Goal: Complete application form

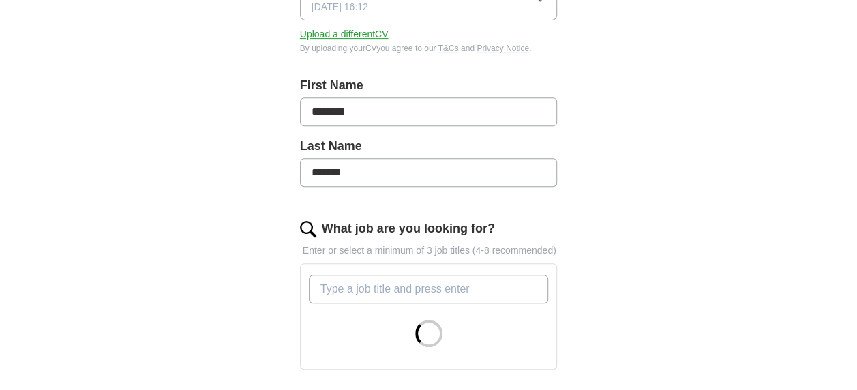
scroll to position [263, 0]
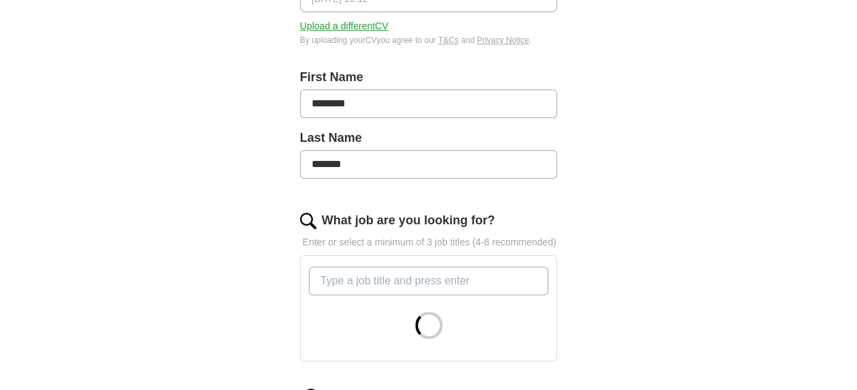
click at [492, 274] on input "What job are you looking for?" at bounding box center [429, 281] width 240 height 29
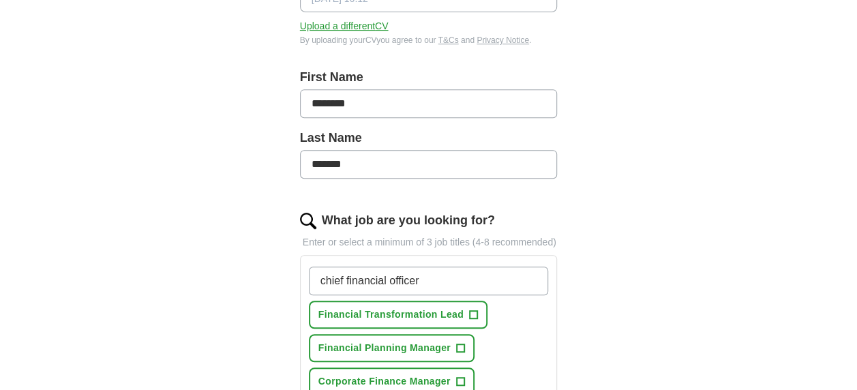
type input "chief financial officer"
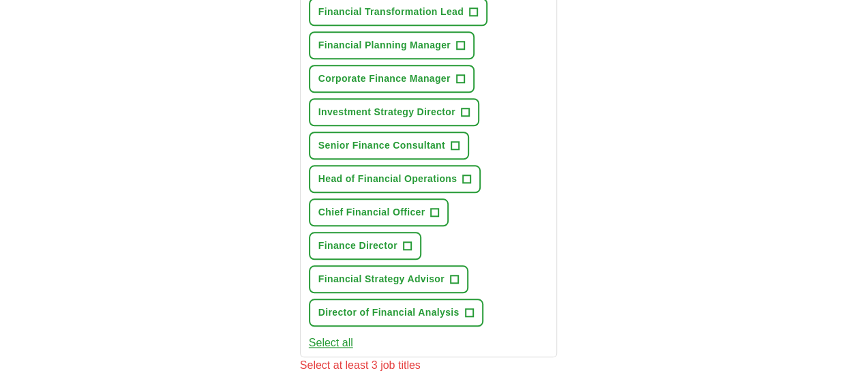
scroll to position [555, 0]
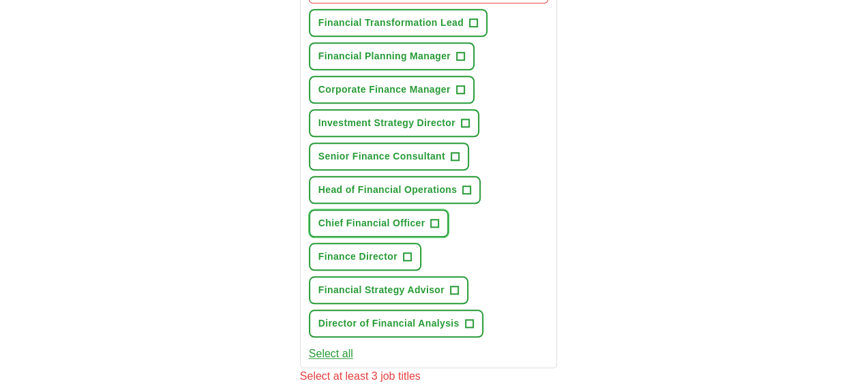
click at [431, 218] on span "+" at bounding box center [435, 223] width 8 height 11
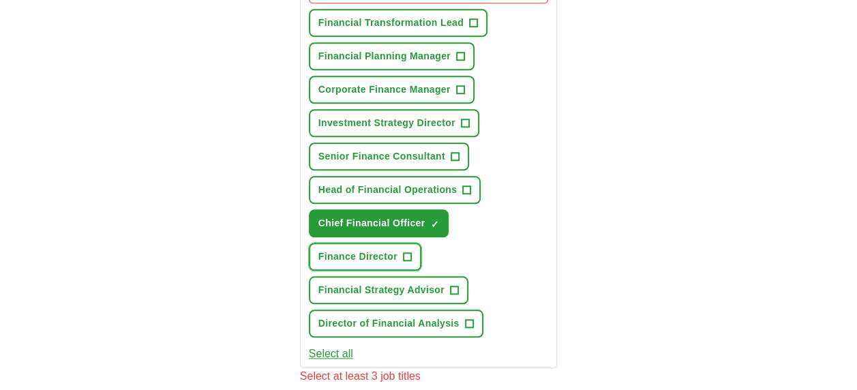
click at [409, 253] on span "+" at bounding box center [407, 257] width 8 height 11
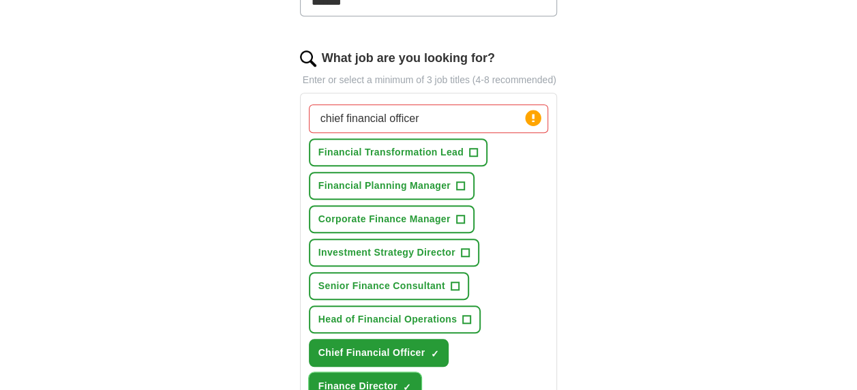
scroll to position [420, 0]
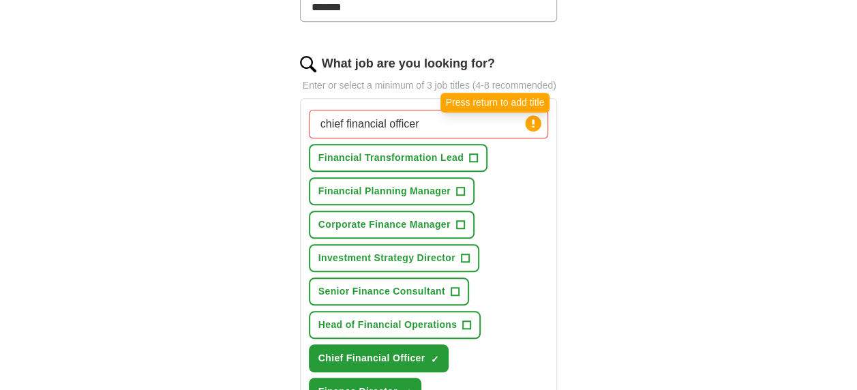
click at [539, 119] on circle at bounding box center [534, 123] width 16 height 16
drag, startPoint x: 467, startPoint y: 116, endPoint x: 228, endPoint y: 116, distance: 239.3
click at [228, 116] on div "ApplyIQ Let ApplyIQ do the hard work of searching and applying for jobs. Just t…" at bounding box center [429, 252] width 698 height 1261
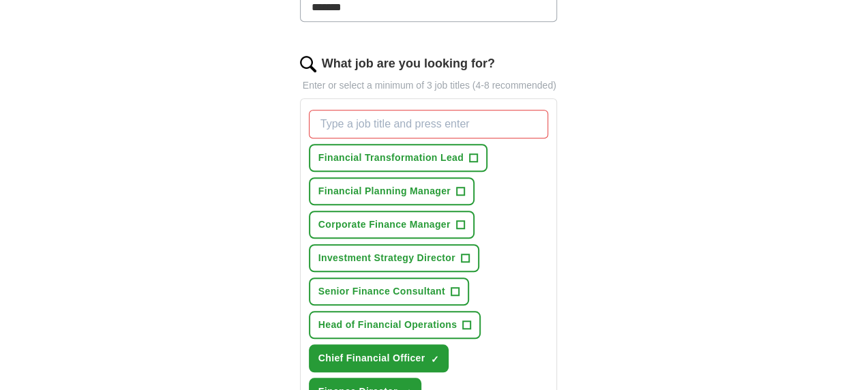
click at [703, 223] on div "ApplyIQ Let ApplyIQ do the hard work of searching and applying for jobs. Just t…" at bounding box center [429, 252] width 698 height 1261
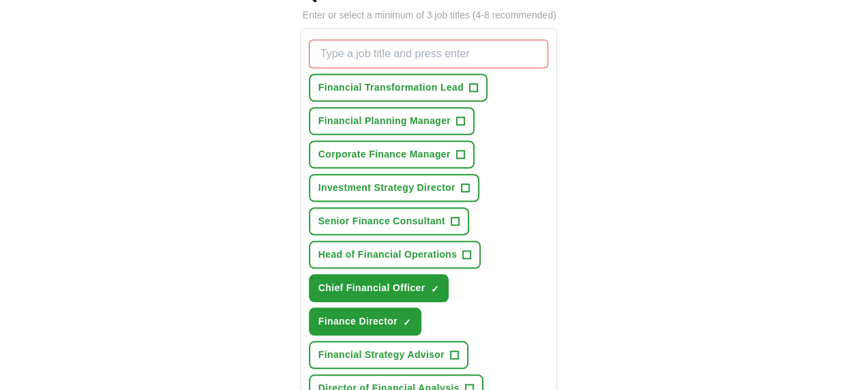
scroll to position [479, 0]
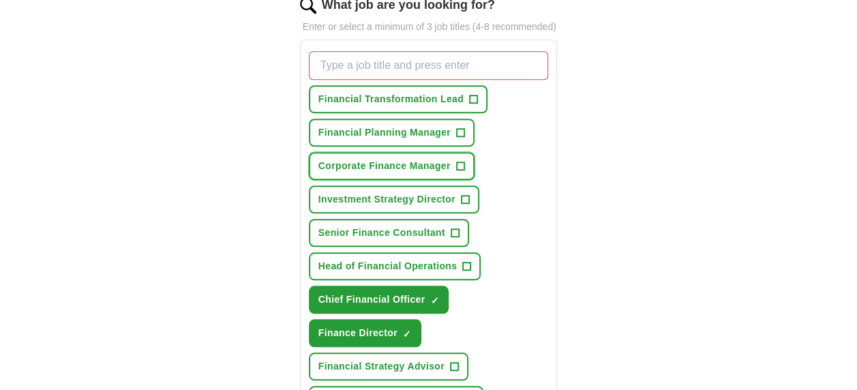
click at [463, 164] on span "+" at bounding box center [460, 166] width 8 height 11
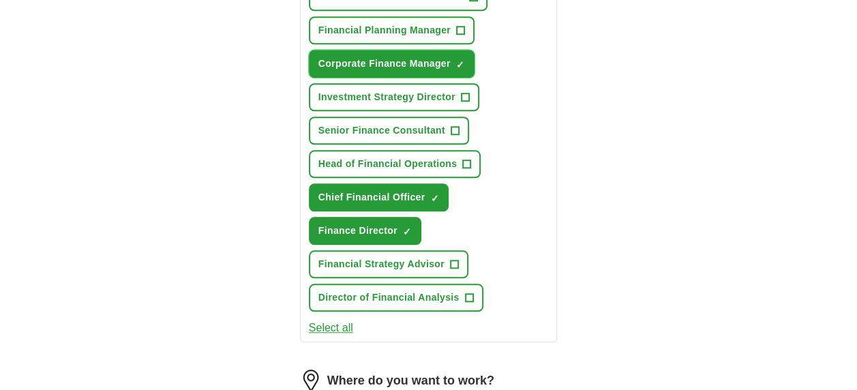
scroll to position [588, 0]
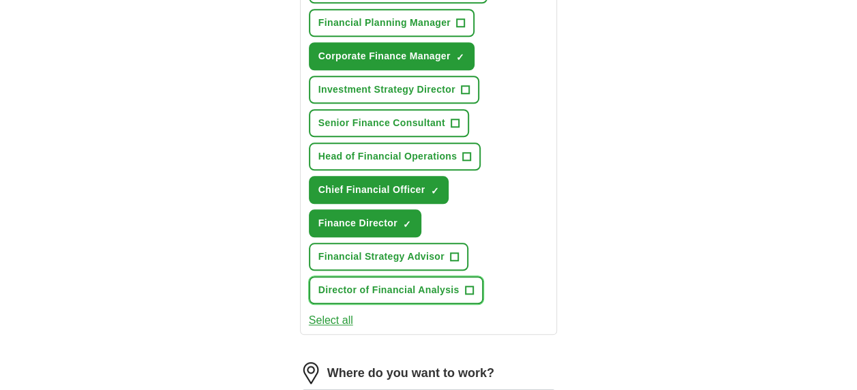
click at [472, 288] on span "+" at bounding box center [469, 290] width 8 height 11
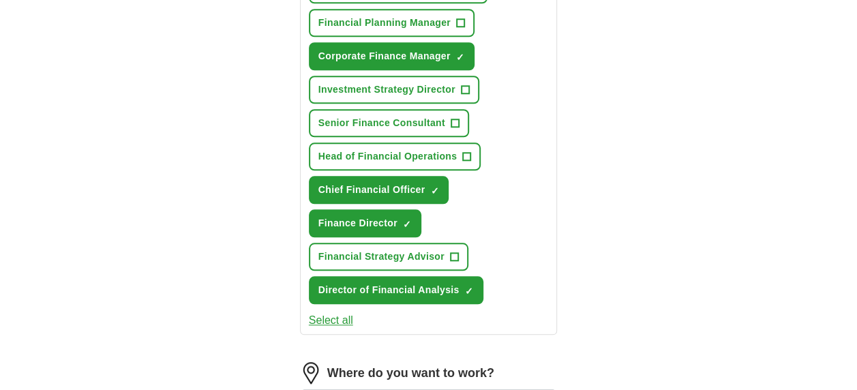
click at [335, 317] on button "Select all" at bounding box center [331, 320] width 44 height 16
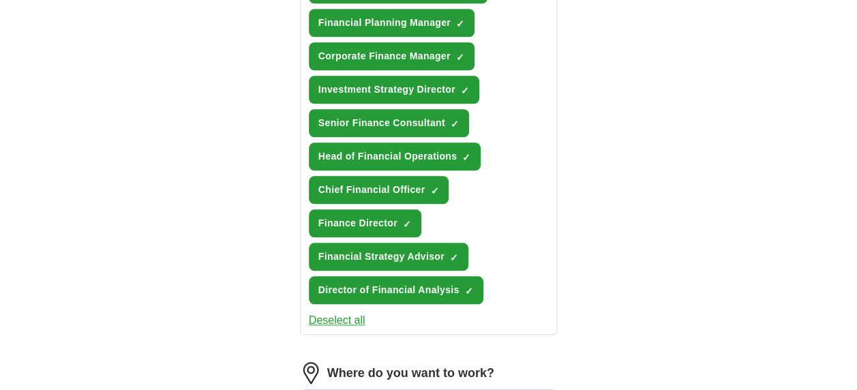
click at [333, 320] on button "Deselect all" at bounding box center [337, 320] width 57 height 16
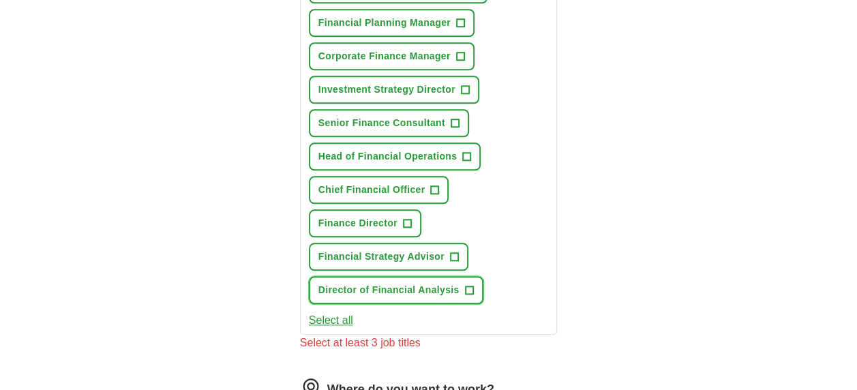
click at [468, 290] on span "+" at bounding box center [469, 290] width 8 height 11
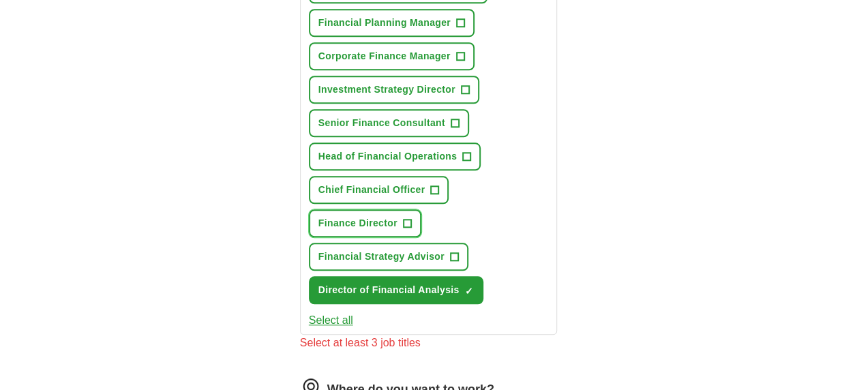
click at [410, 222] on span "+" at bounding box center [407, 223] width 8 height 11
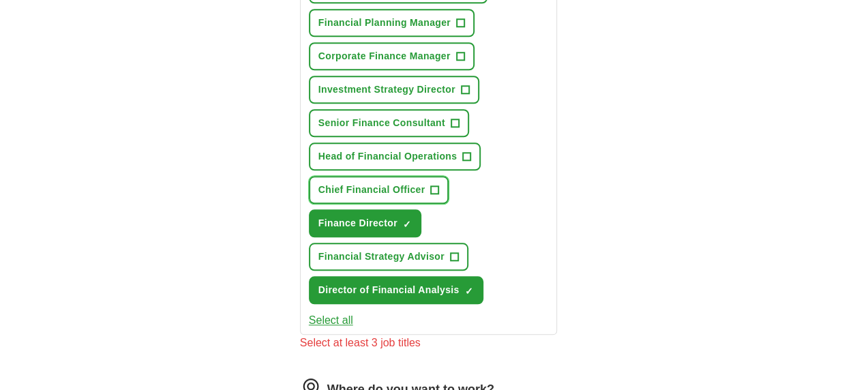
click at [436, 185] on span "+" at bounding box center [435, 190] width 8 height 11
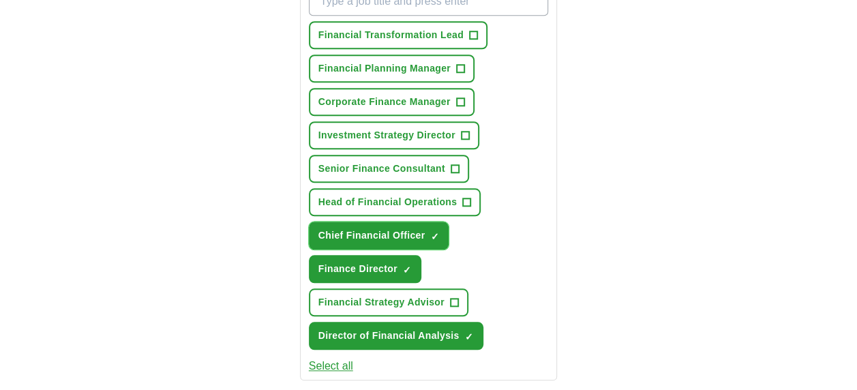
scroll to position [545, 0]
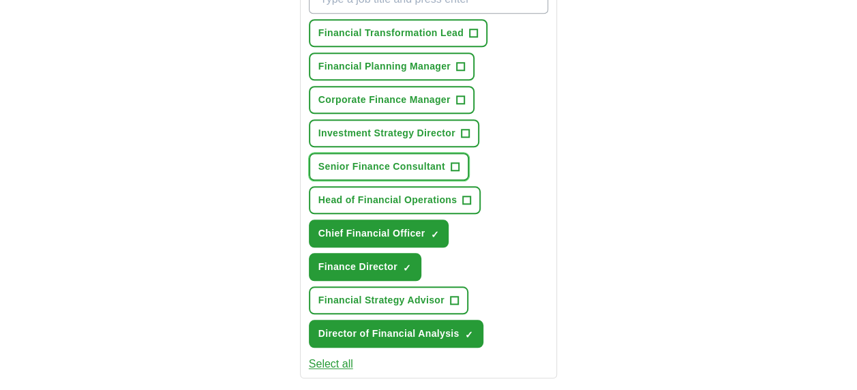
click at [452, 162] on span "+" at bounding box center [455, 167] width 8 height 11
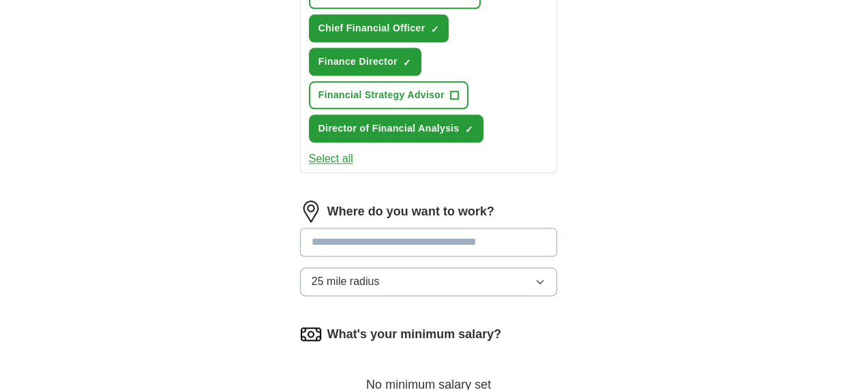
scroll to position [777, 0]
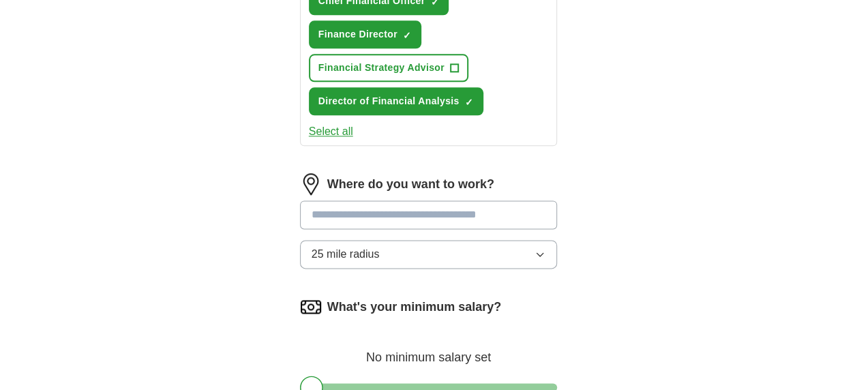
click at [464, 213] on input at bounding box center [429, 214] width 258 height 29
type input "******"
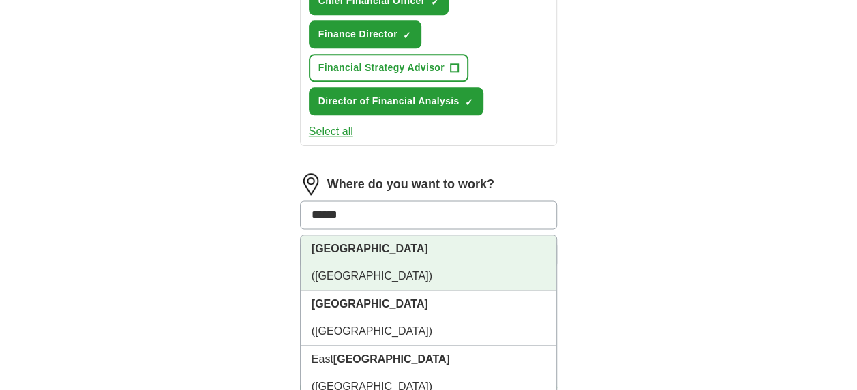
click at [408, 253] on li "[GEOGRAPHIC_DATA] ([GEOGRAPHIC_DATA])" at bounding box center [429, 262] width 256 height 55
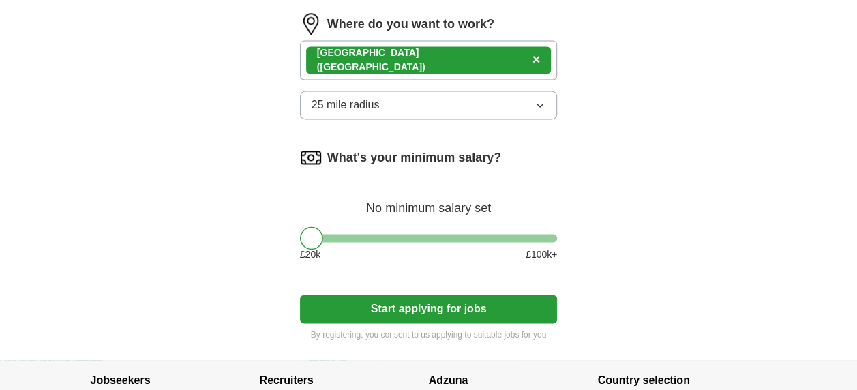
scroll to position [943, 0]
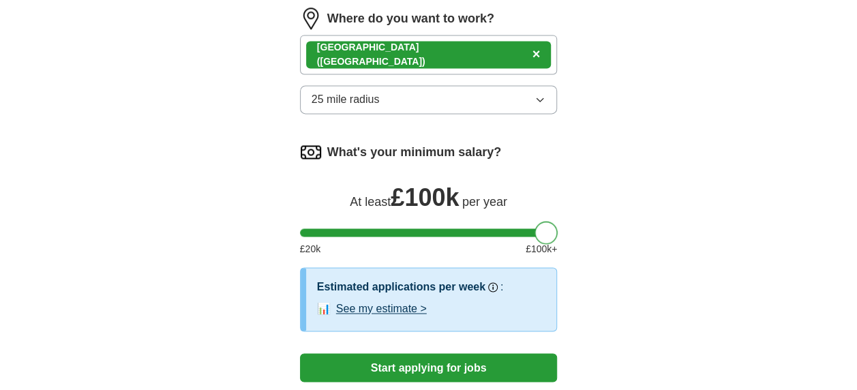
drag, startPoint x: 314, startPoint y: 231, endPoint x: 552, endPoint y: 233, distance: 238.6
click at [552, 233] on div at bounding box center [546, 232] width 23 height 23
click at [434, 372] on button "Start applying for jobs" at bounding box center [429, 367] width 258 height 29
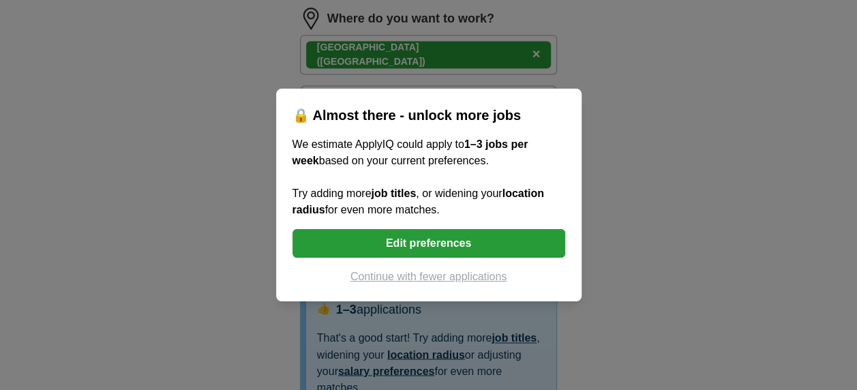
click at [486, 278] on button "Continue with fewer applications" at bounding box center [428, 277] width 273 height 16
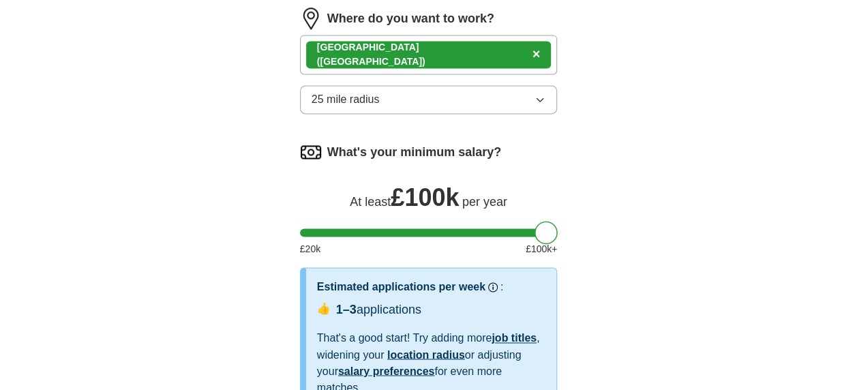
select select "**"
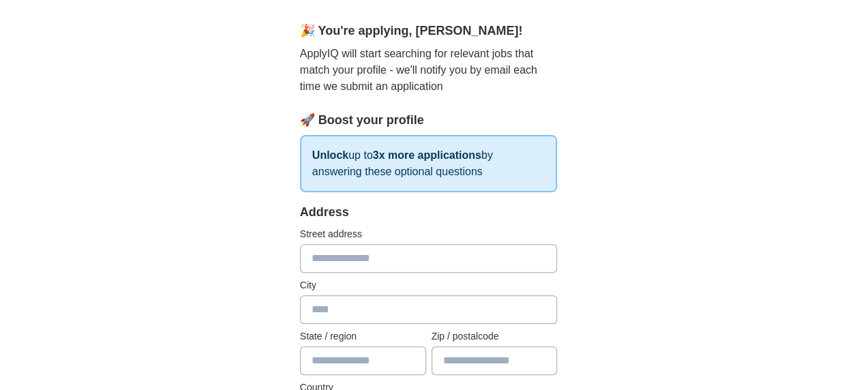
scroll to position [125, 0]
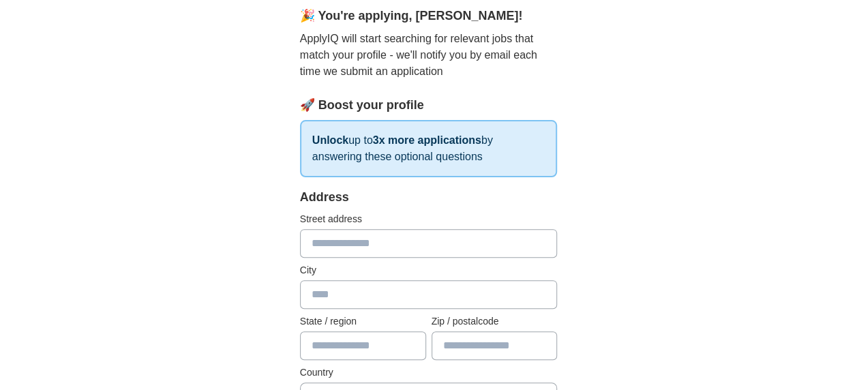
click at [389, 245] on input "text" at bounding box center [429, 243] width 258 height 29
type input "**********"
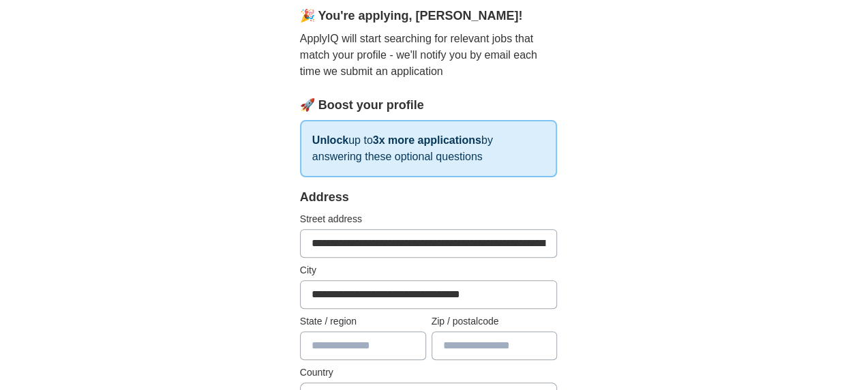
type input "******"
type input "********"
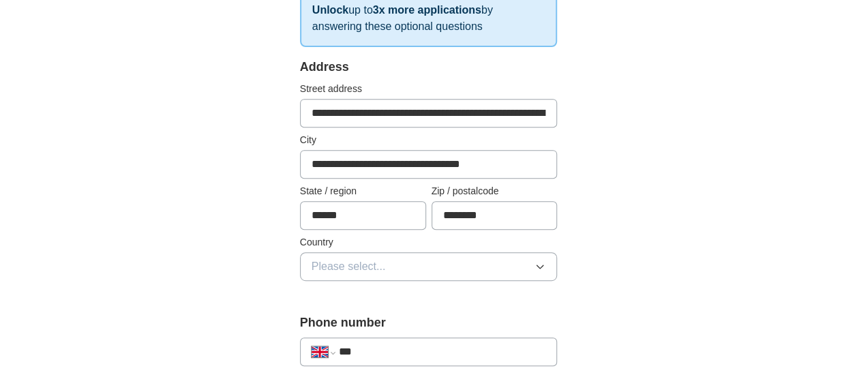
scroll to position [323, 0]
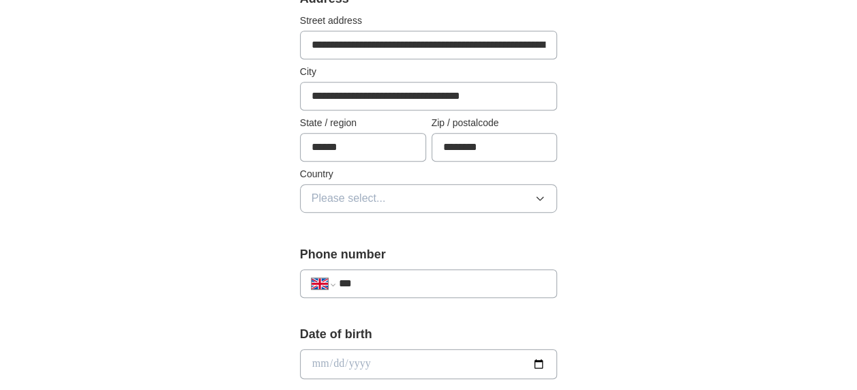
click at [505, 194] on button "Please select..." at bounding box center [429, 198] width 258 height 29
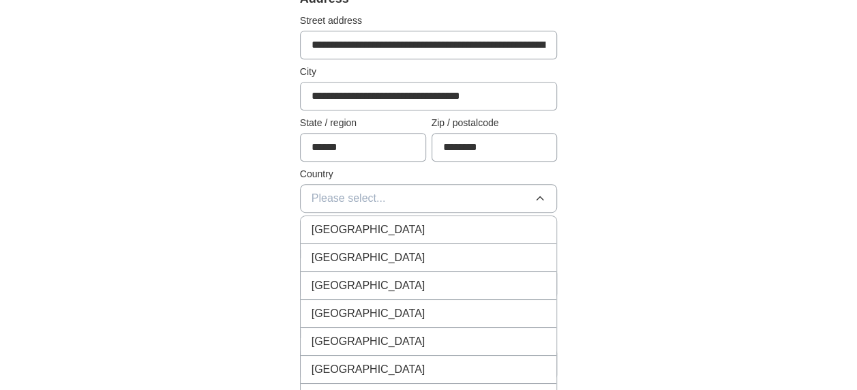
click at [468, 226] on div "[GEOGRAPHIC_DATA]" at bounding box center [429, 230] width 235 height 16
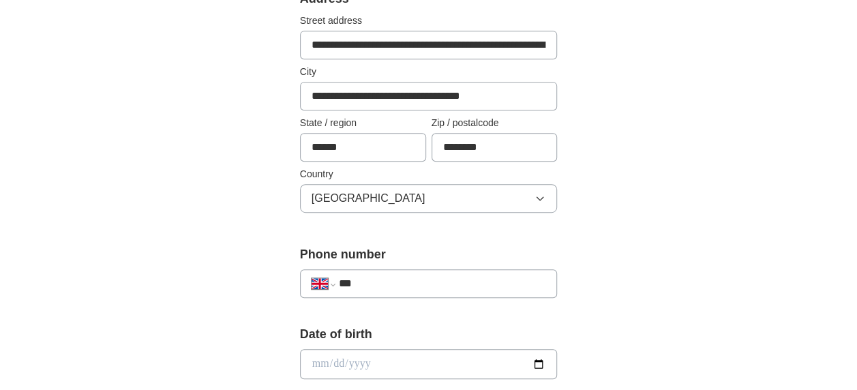
click at [480, 280] on input "***" at bounding box center [442, 283] width 207 height 16
type input "**********"
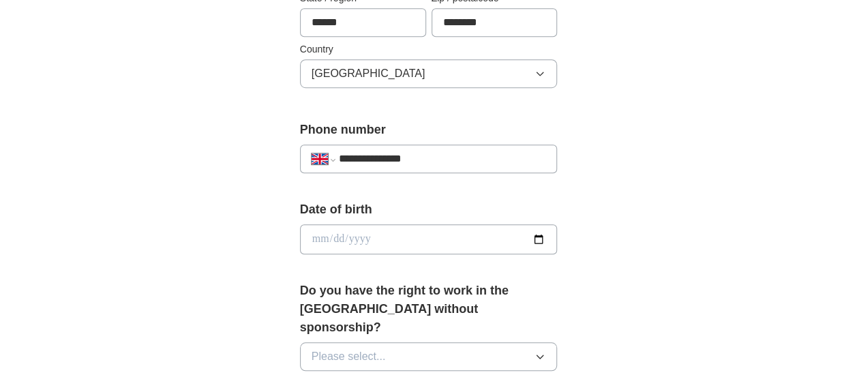
scroll to position [543, 0]
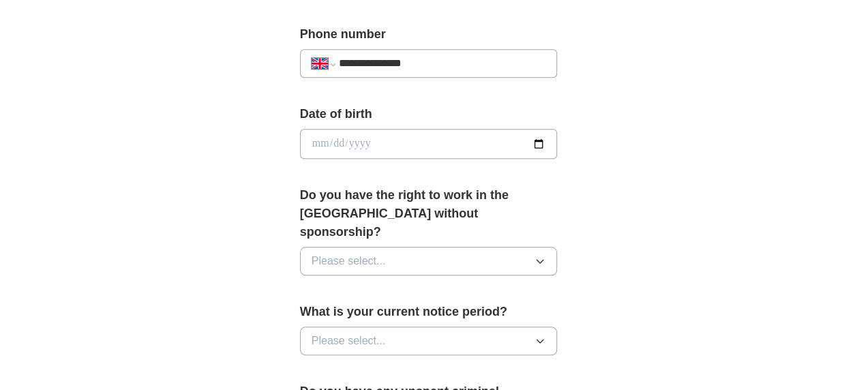
click at [468, 247] on button "Please select..." at bounding box center [429, 261] width 258 height 29
click at [443, 284] on div "Yes" at bounding box center [429, 292] width 235 height 16
click at [471, 327] on button "Please select..." at bounding box center [429, 341] width 258 height 29
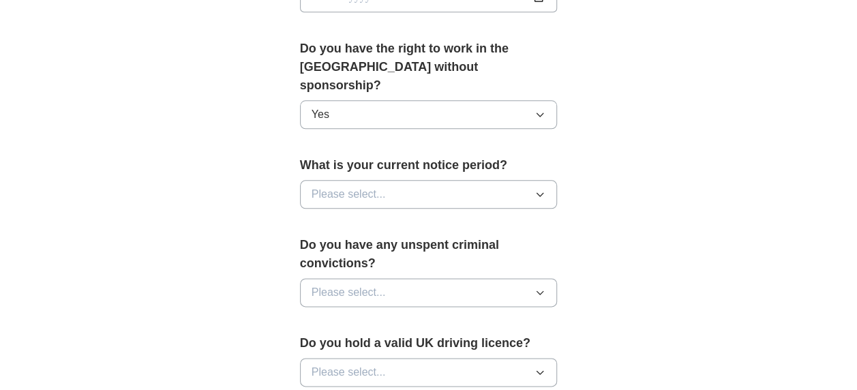
scroll to position [705, 0]
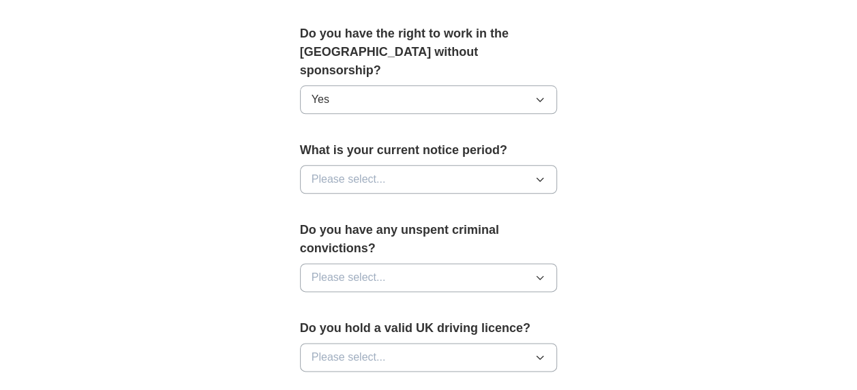
click at [496, 165] on button "Please select..." at bounding box center [429, 179] width 258 height 29
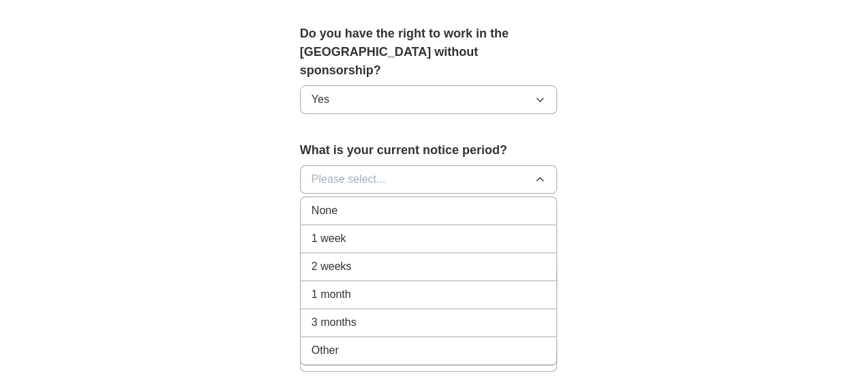
click at [493, 286] on div "1 month" at bounding box center [429, 294] width 235 height 16
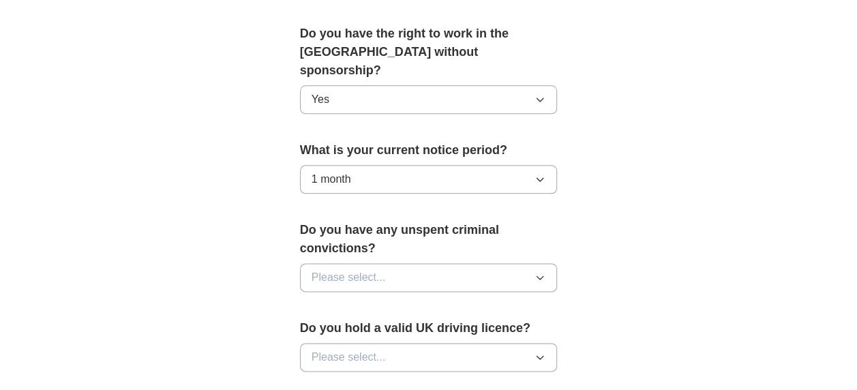
click at [499, 263] on button "Please select..." at bounding box center [429, 277] width 258 height 29
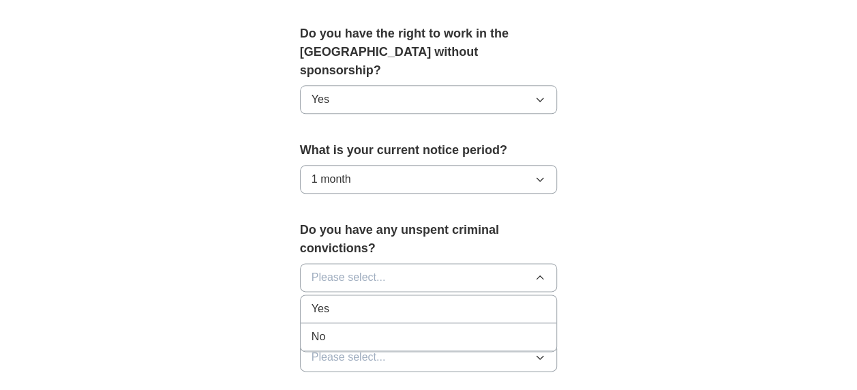
click at [488, 329] on div "No" at bounding box center [429, 337] width 235 height 16
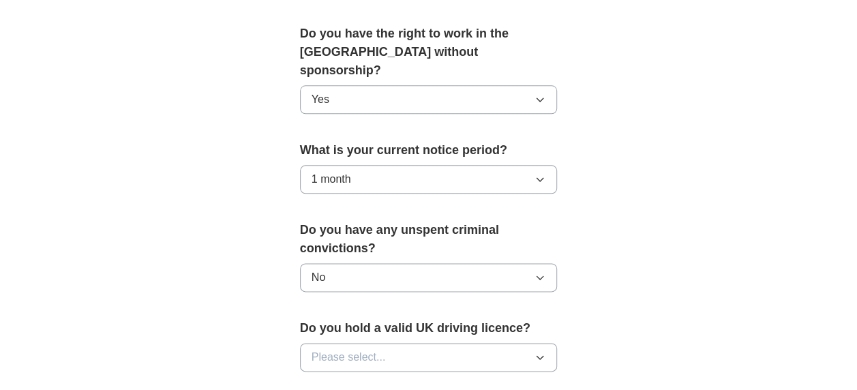
click at [505, 343] on button "Please select..." at bounding box center [429, 357] width 258 height 29
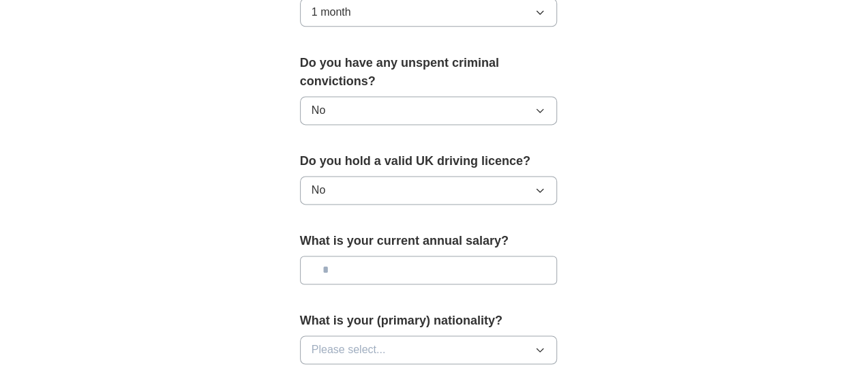
scroll to position [955, 0]
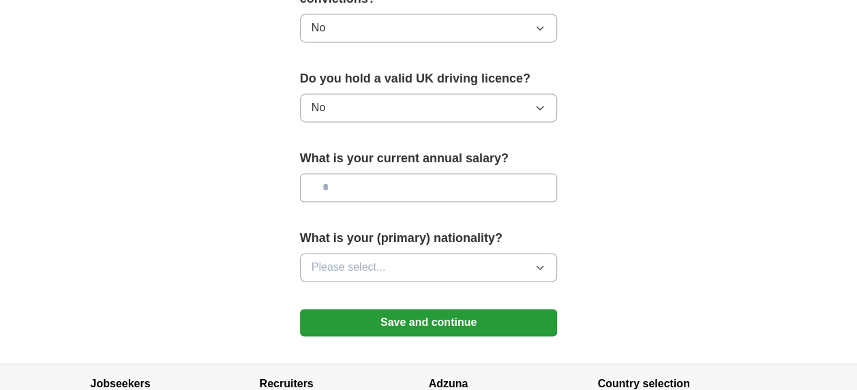
click at [460, 173] on input "text" at bounding box center [429, 187] width 258 height 29
click at [464, 253] on button "Please select..." at bounding box center [429, 267] width 258 height 29
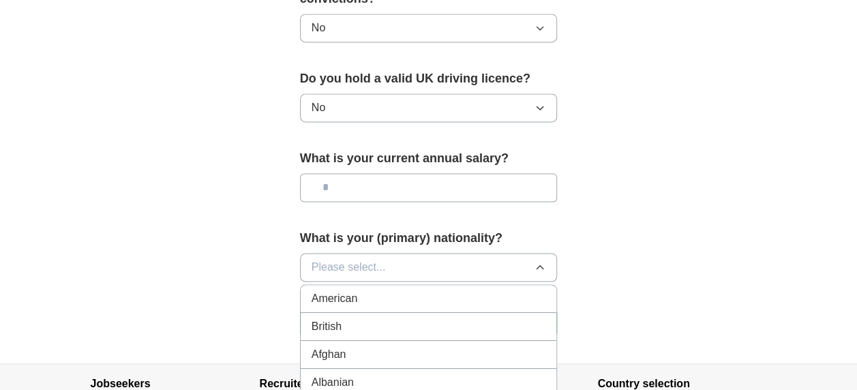
click at [384, 253] on button "Please select..." at bounding box center [429, 267] width 258 height 29
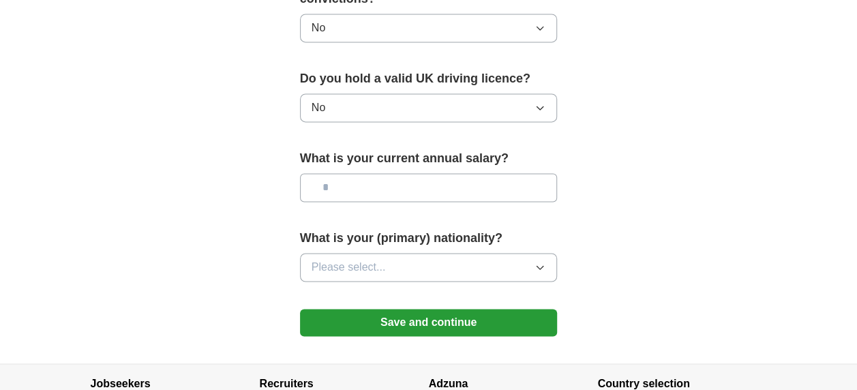
click at [382, 259] on span "Please select..." at bounding box center [349, 267] width 74 height 16
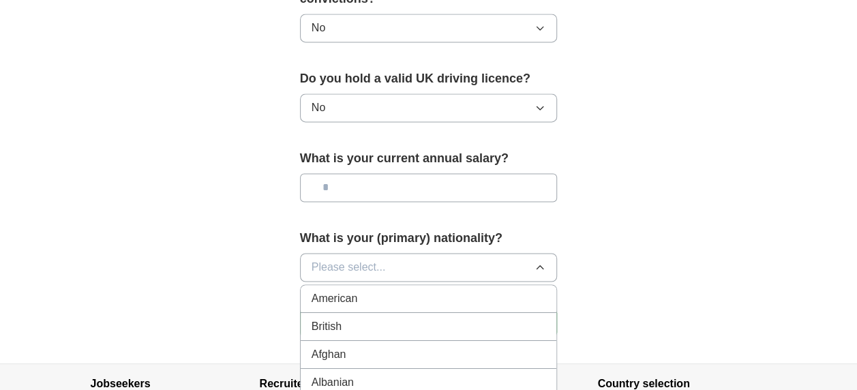
click at [375, 259] on span "Please select..." at bounding box center [349, 267] width 74 height 16
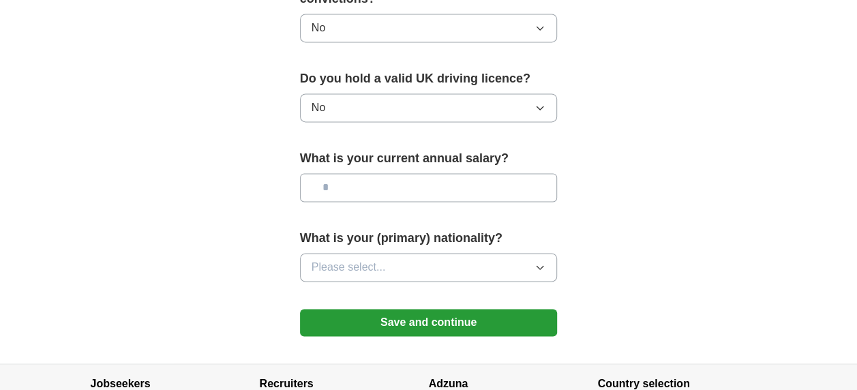
drag, startPoint x: 853, startPoint y: 299, endPoint x: 858, endPoint y: 315, distance: 17.0
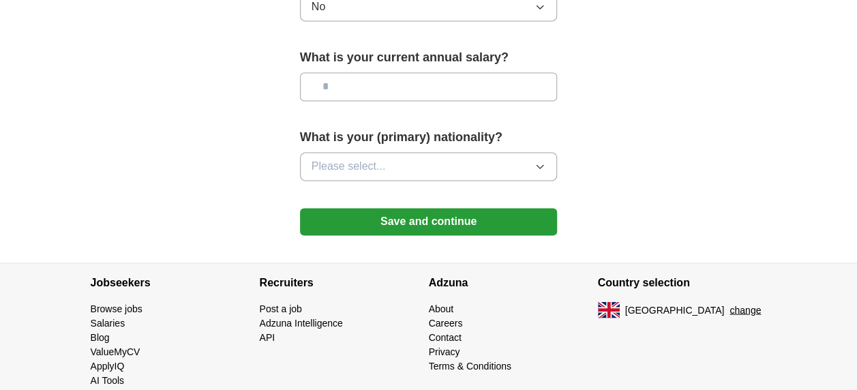
click at [462, 152] on button "Please select..." at bounding box center [429, 166] width 258 height 29
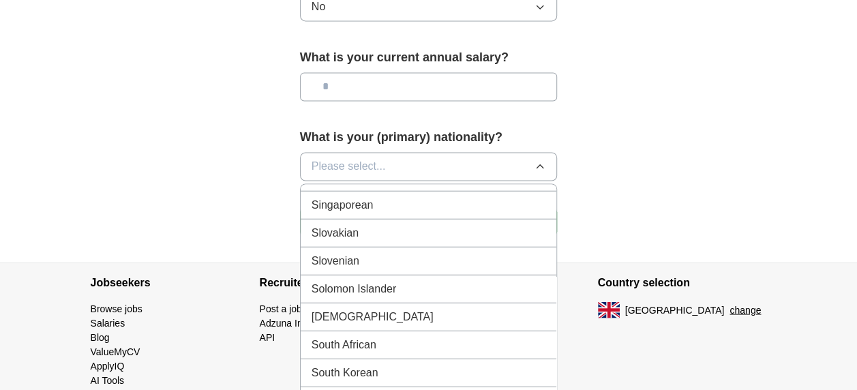
scroll to position [4420, 0]
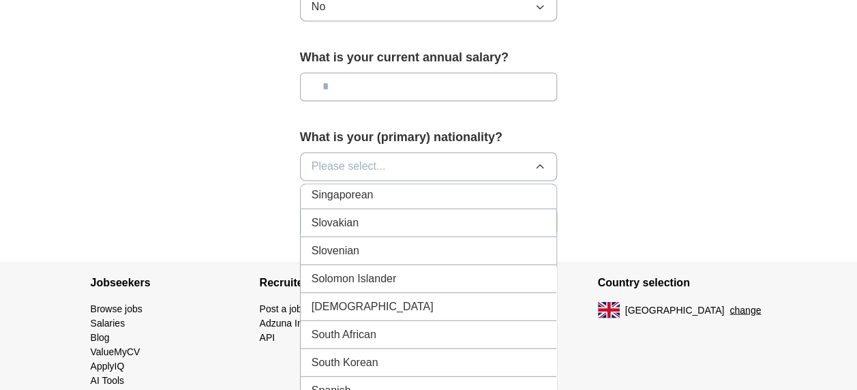
click at [514, 382] on div "Spanish" at bounding box center [429, 390] width 235 height 16
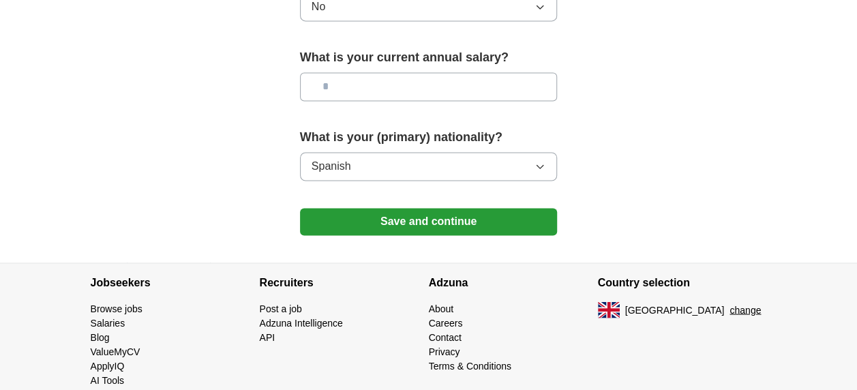
click at [443, 208] on button "Save and continue" at bounding box center [429, 221] width 258 height 27
